Goal: Find specific page/section: Find specific page/section

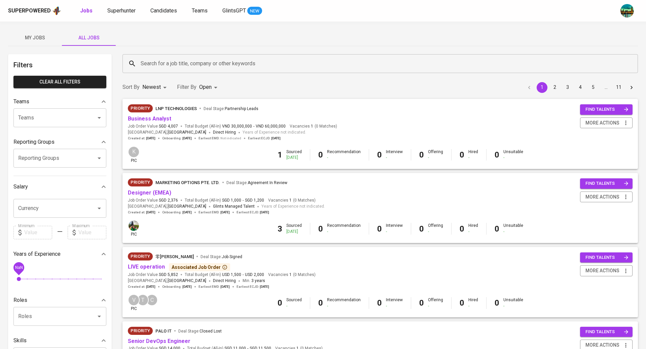
click at [38, 37] on span "My Jobs" at bounding box center [35, 38] width 46 height 8
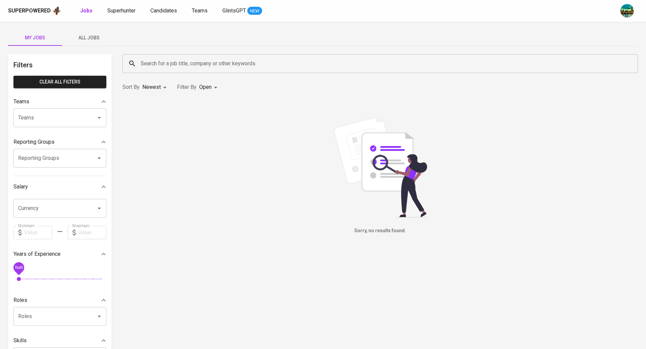
click at [98, 38] on span "All Jobs" at bounding box center [89, 38] width 46 height 8
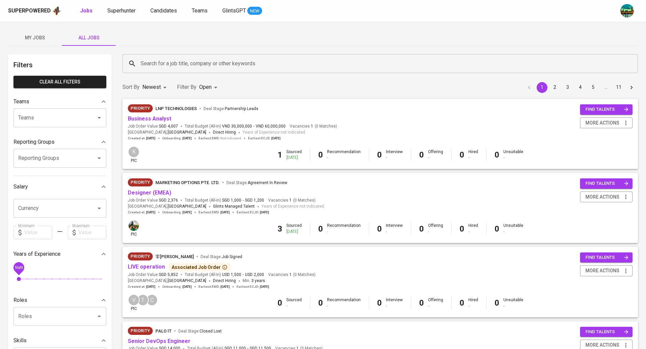
click at [43, 155] on input "Reporting Groups" at bounding box center [50, 158] width 68 height 13
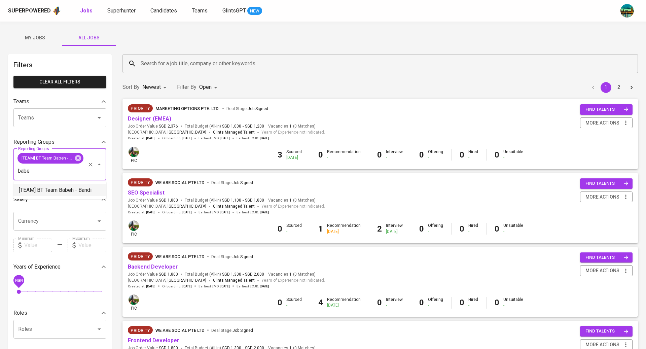
type input "babe"
click at [301, 77] on div "Sort By Newest NEWEST Filter By Open OPEN 1 2" at bounding box center [379, 87] width 523 height 21
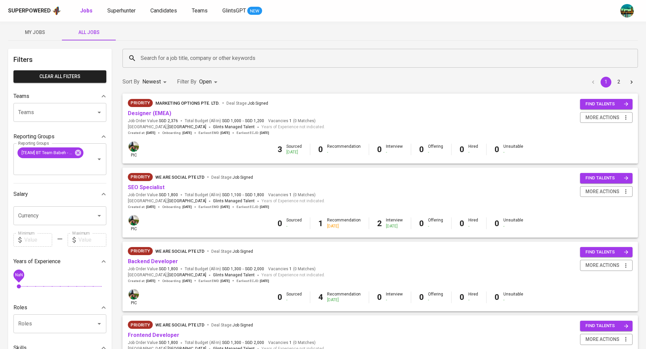
scroll to position [8, 0]
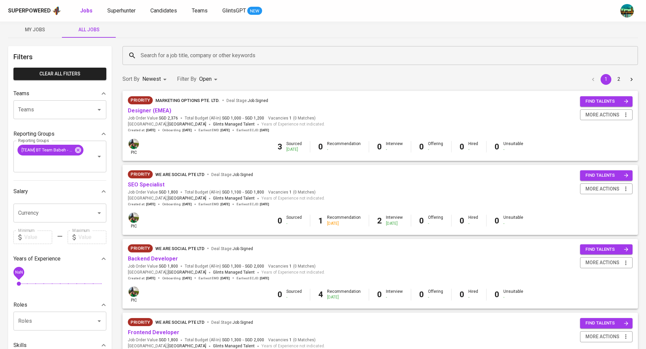
click at [370, 75] on div "Sort By Newest NEWEST Filter By Open OPEN 1 2" at bounding box center [379, 79] width 523 height 21
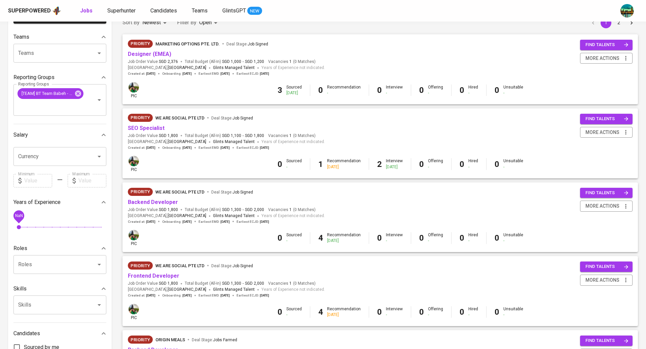
scroll to position [71, 0]
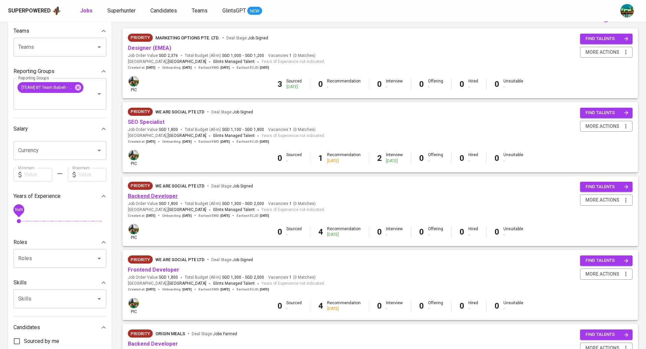
click at [163, 197] on link "Backend Developer" at bounding box center [153, 196] width 50 height 6
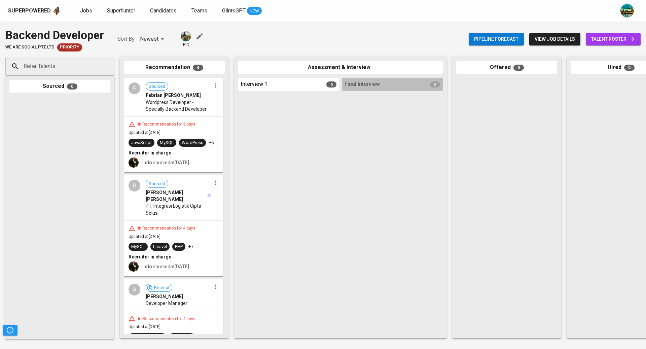
click at [610, 40] on span "talent roster" at bounding box center [613, 39] width 44 height 8
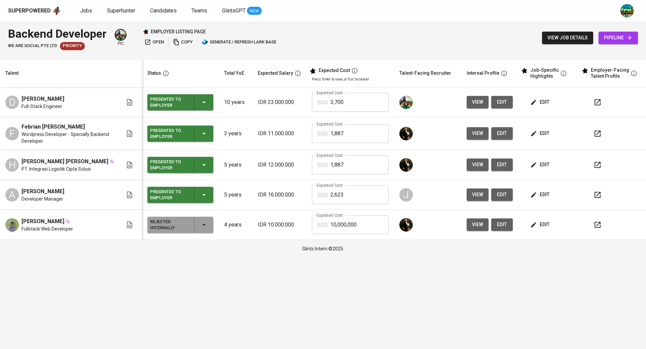
click at [156, 42] on span "open" at bounding box center [154, 42] width 20 height 8
